Goal: Information Seeking & Learning: Learn about a topic

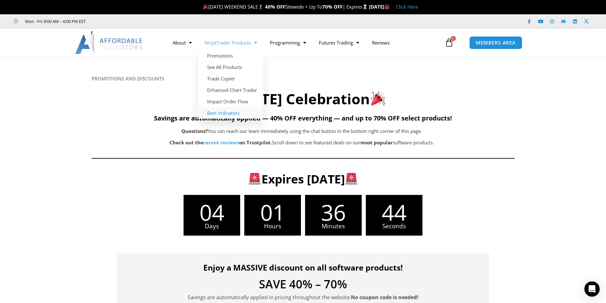
click at [225, 115] on link "Best Indicators" at bounding box center [230, 112] width 65 height 11
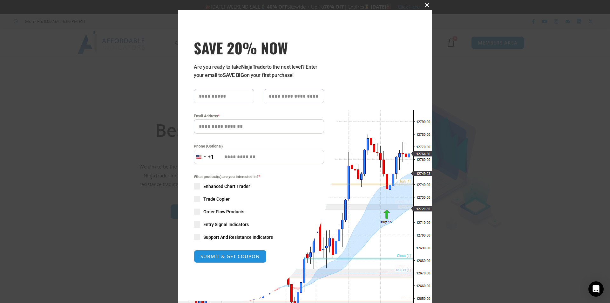
click at [423, 4] on span at bounding box center [427, 5] width 10 height 4
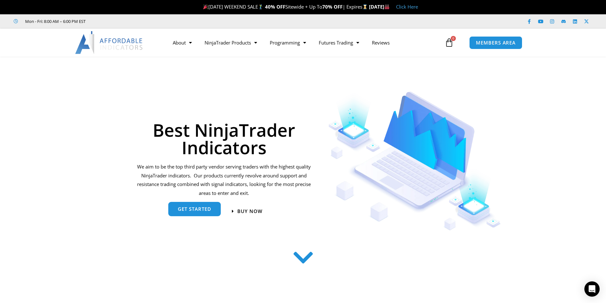
click at [190, 213] on link "get started" at bounding box center [194, 209] width 52 height 14
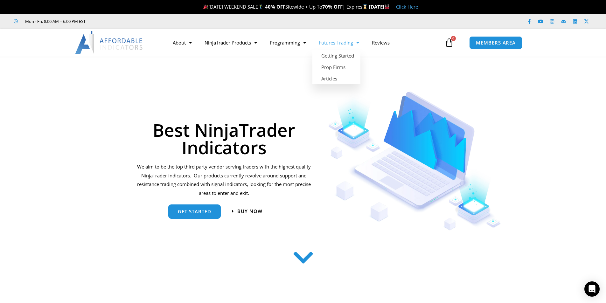
click at [348, 44] on link "Futures Trading" at bounding box center [338, 42] width 53 height 15
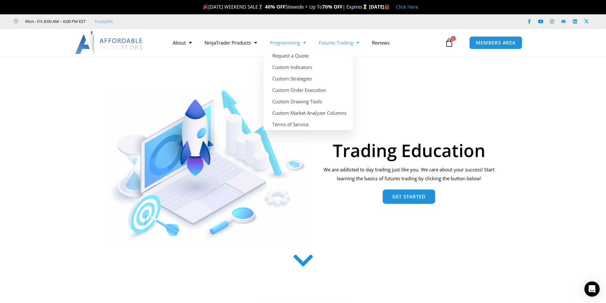
click at [296, 45] on link "Programming" at bounding box center [287, 42] width 49 height 15
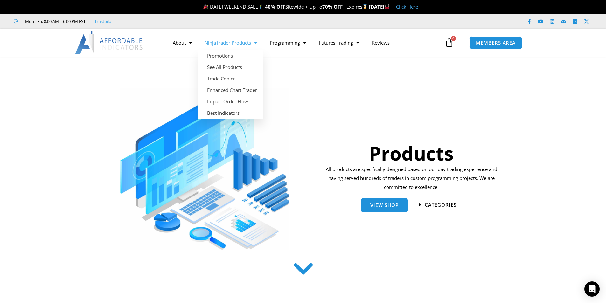
click at [257, 43] on span "Menu" at bounding box center [254, 42] width 6 height 11
